Goal: Information Seeking & Learning: Check status

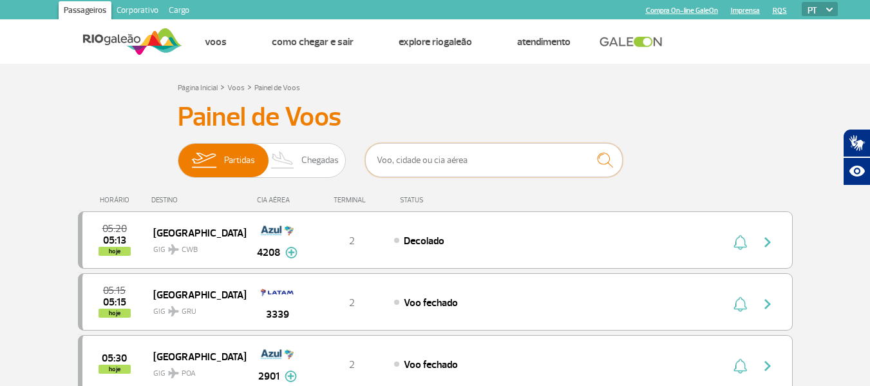
click at [578, 157] on input "text" at bounding box center [494, 160] width 258 height 34
type input "3660"
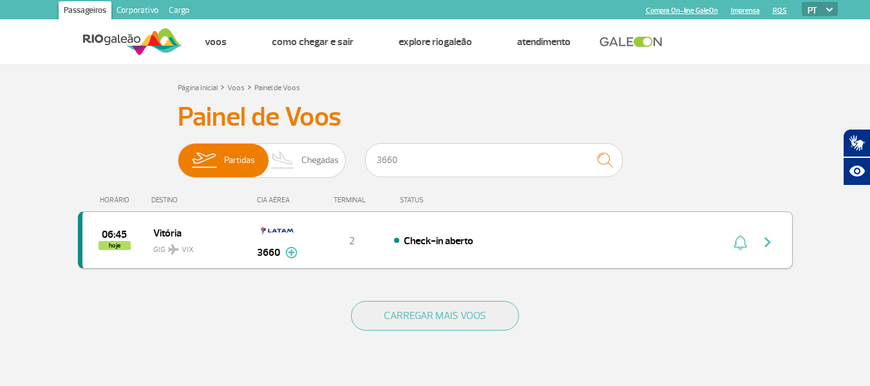
click at [767, 242] on img "button" at bounding box center [767, 241] width 15 height 15
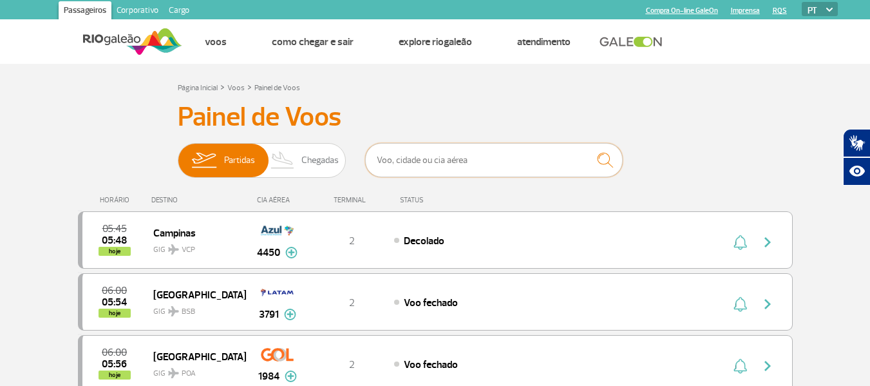
click at [497, 165] on input "text" at bounding box center [494, 160] width 258 height 34
type input "2032"
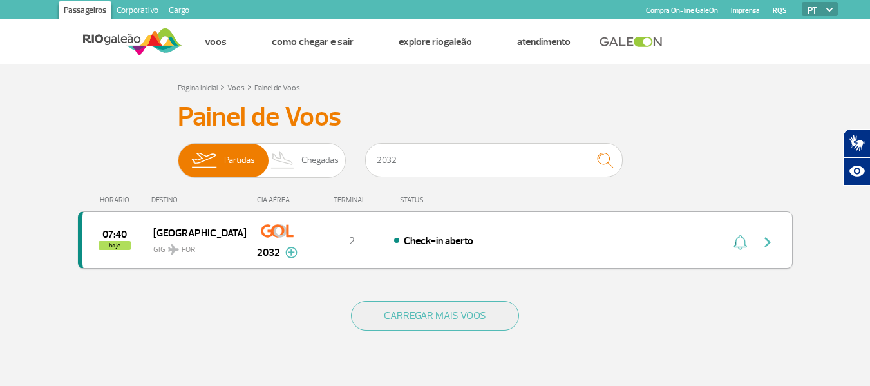
click at [769, 244] on img "button" at bounding box center [767, 241] width 15 height 15
